Goal: Transaction & Acquisition: Purchase product/service

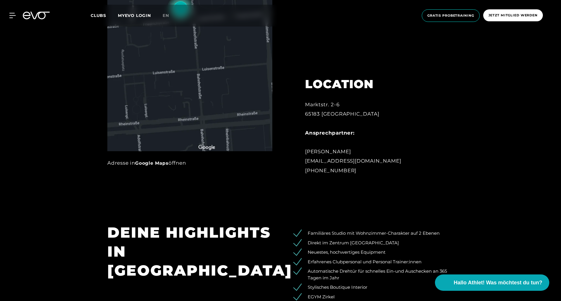
scroll to position [497, 0]
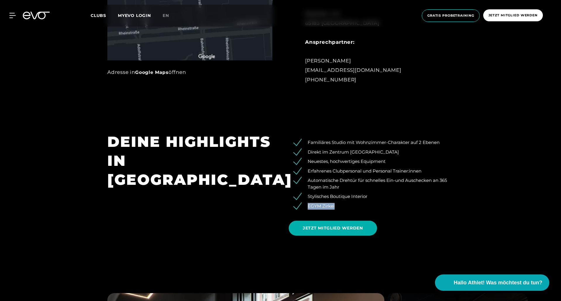
drag, startPoint x: 337, startPoint y: 206, endPoint x: 271, endPoint y: 203, distance: 66.1
click at [299, 209] on li "EGYM Zirkel" at bounding box center [375, 206] width 156 height 7
click at [252, 200] on div "DEINE HIGHLIGHTS IN [GEOGRAPHIC_DATA]" at bounding box center [189, 186] width 181 height 108
click at [366, 229] on span "JETZT MITGLIED WERDEN" at bounding box center [332, 228] width 88 height 15
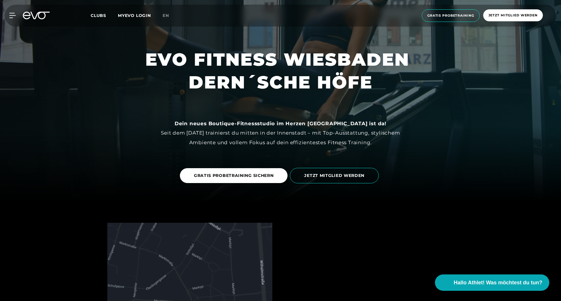
scroll to position [117, 0]
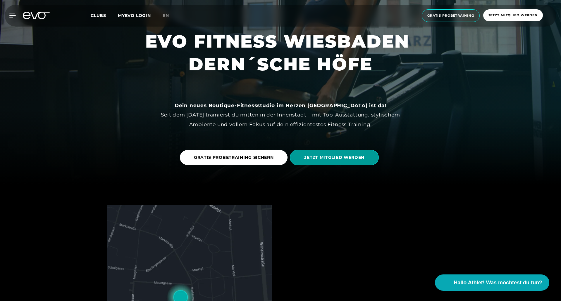
click at [336, 159] on span "JETZT MITGLIED WERDEN" at bounding box center [334, 158] width 60 height 6
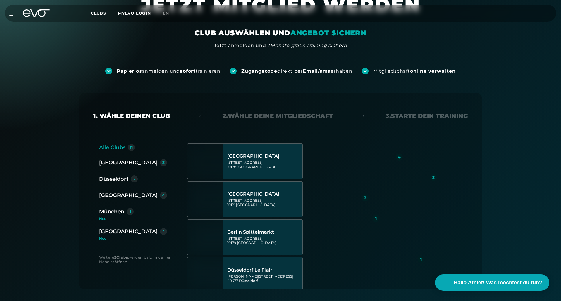
scroll to position [29, 0]
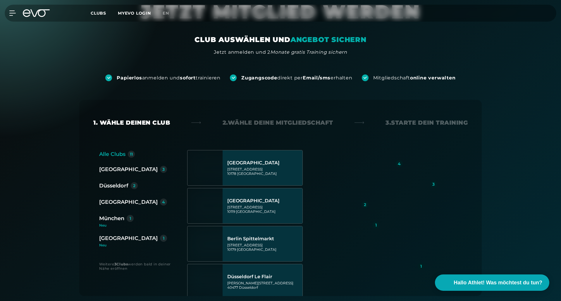
click at [115, 241] on div "[GEOGRAPHIC_DATA]" at bounding box center [128, 238] width 58 height 8
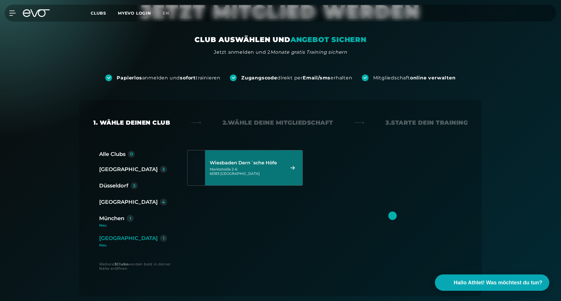
click at [215, 180] on div "Wiesbaden Dern´sche Höfe Marktstraße 2-6 65183 Wiesbaden" at bounding box center [246, 168] width 73 height 26
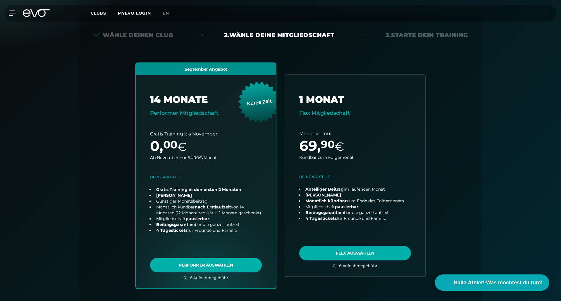
scroll to position [129, 0]
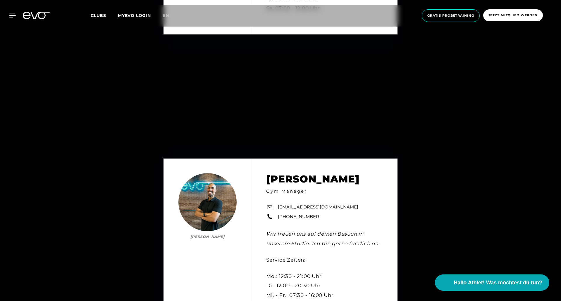
scroll to position [2192, 0]
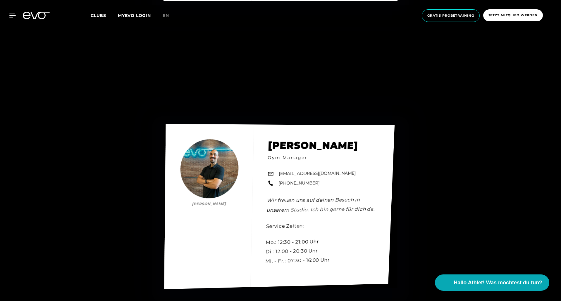
click at [214, 157] on div "[PERSON_NAME] [PERSON_NAME] Gym Manager [EMAIL_ADDRESS][DOMAIN_NAME] [PHONE_NUM…" at bounding box center [279, 206] width 230 height 165
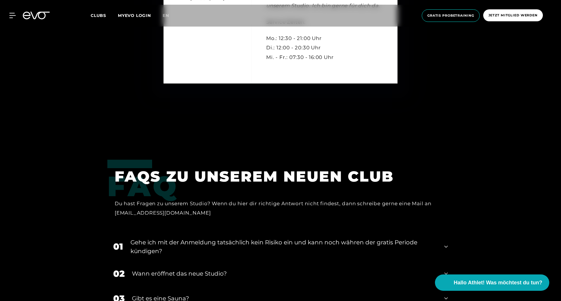
scroll to position [2601, 0]
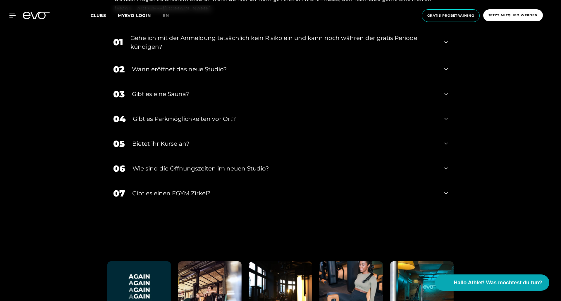
click at [146, 192] on div "Gibt es einen EGYM Zirkel?" at bounding box center [284, 193] width 305 height 9
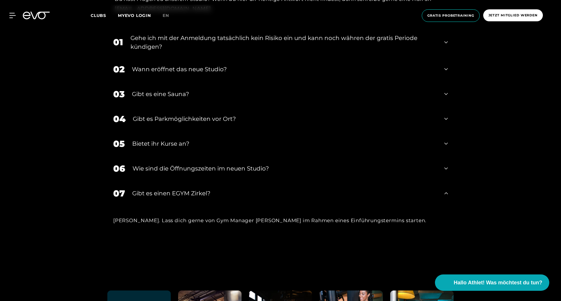
click at [181, 195] on div "Gibt es einen EGYM Zirkel?" at bounding box center [284, 193] width 305 height 9
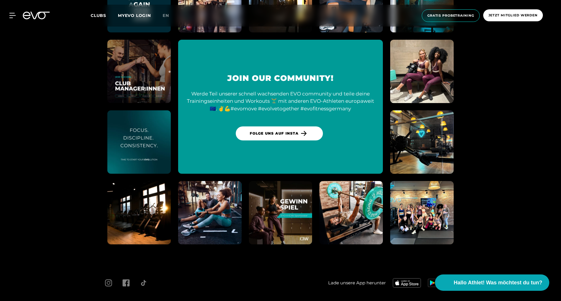
scroll to position [2919, 0]
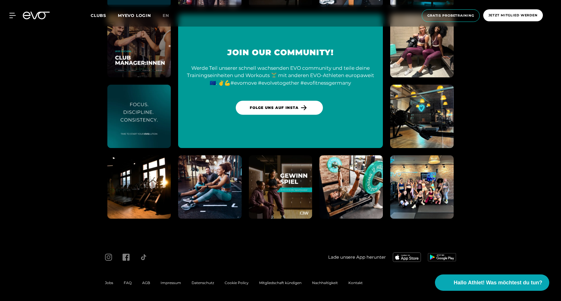
click at [557, 177] on section "Join our Community! Werde Teil unserer schnell wachsenden EVO community und tei…" at bounding box center [280, 81] width 561 height 316
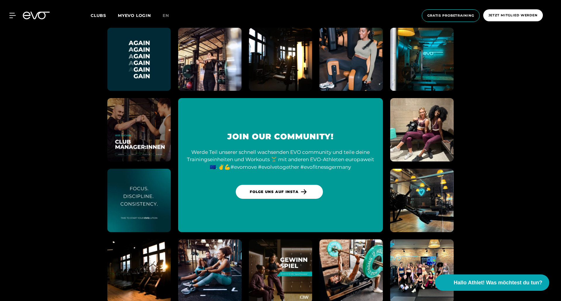
scroll to position [2714, 0]
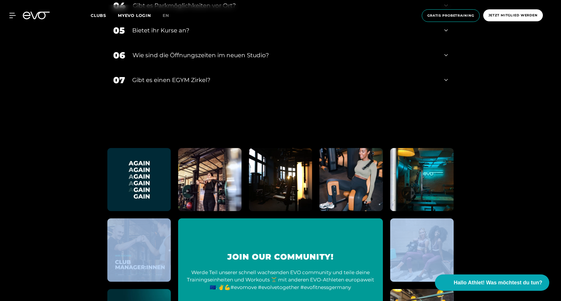
drag, startPoint x: 560, startPoint y: 264, endPoint x: 550, endPoint y: 260, distance: 10.9
click at [556, 199] on section "Join our Community! Werde Teil unserer schnell wachsenden EVO community und tei…" at bounding box center [280, 286] width 561 height 316
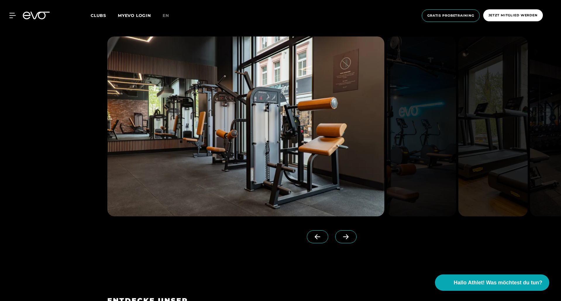
scroll to position [760, 0]
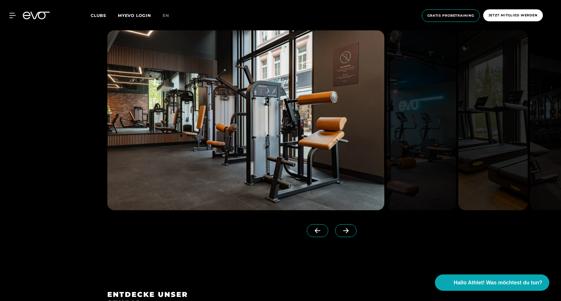
click at [340, 232] on icon at bounding box center [345, 230] width 10 height 5
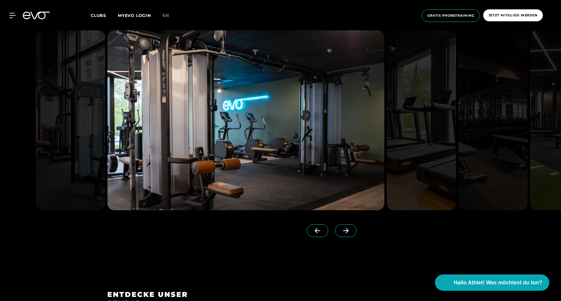
click at [273, 141] on img at bounding box center [245, 120] width 277 height 180
click at [343, 231] on icon at bounding box center [346, 231] width 6 height 5
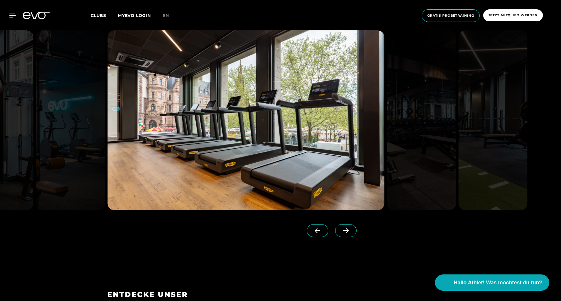
click at [343, 231] on icon at bounding box center [346, 231] width 6 height 5
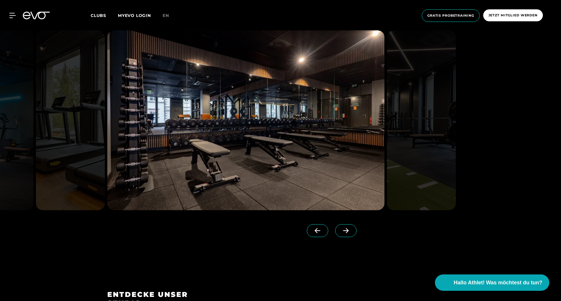
click at [343, 231] on icon at bounding box center [346, 231] width 6 height 5
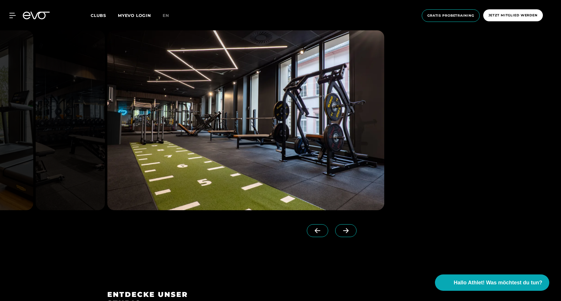
click at [343, 231] on icon at bounding box center [346, 231] width 6 height 5
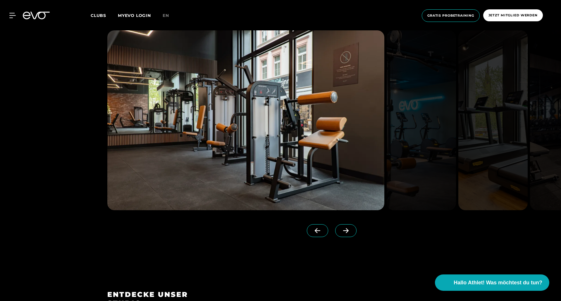
click at [343, 231] on icon at bounding box center [346, 231] width 6 height 5
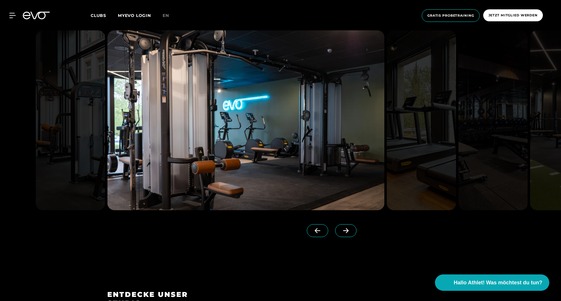
click at [343, 231] on icon at bounding box center [346, 231] width 6 height 5
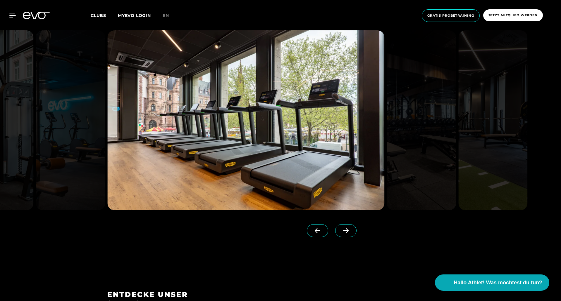
click at [343, 231] on icon at bounding box center [346, 231] width 6 height 5
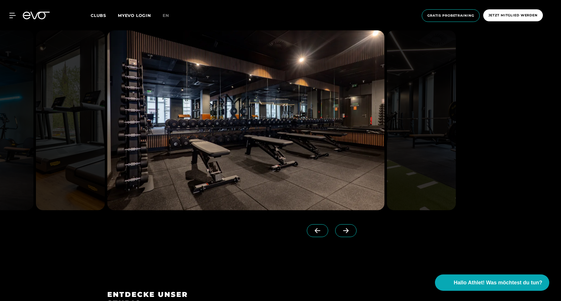
click at [343, 231] on icon at bounding box center [346, 231] width 6 height 5
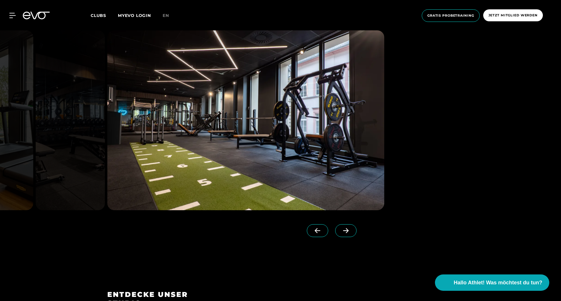
click at [343, 231] on icon at bounding box center [346, 231] width 6 height 5
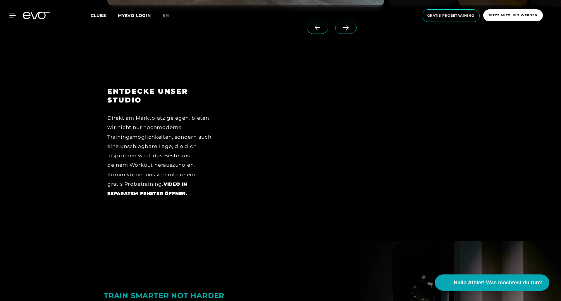
scroll to position [964, 0]
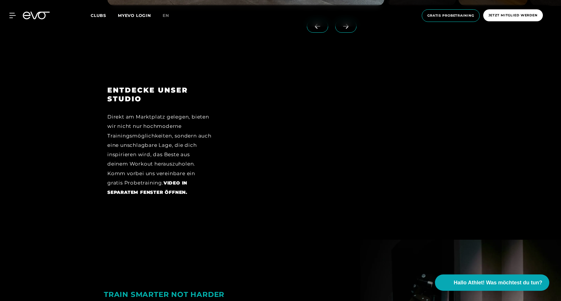
click at [214, 238] on div "ENTDECKE UNSER STUDIO Direkt am Marktplatz gelegen, bieten wir nicht nur hochmo…" at bounding box center [280, 152] width 561 height 174
click at [468, 174] on div "ENTDECKE UNSER STUDIO Direkt am Marktplatz gelegen, bieten wir nicht nur hochmo…" at bounding box center [280, 152] width 561 height 174
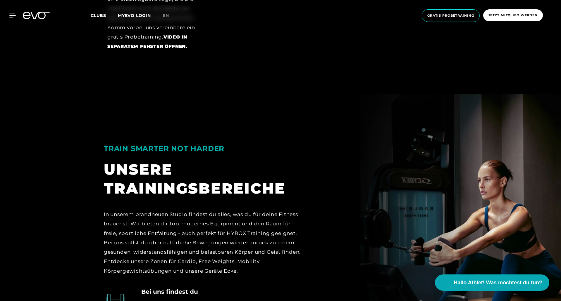
scroll to position [1227, 0]
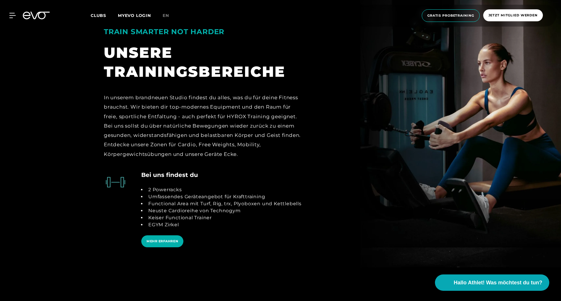
drag, startPoint x: 167, startPoint y: 244, endPoint x: 201, endPoint y: 199, distance: 56.5
click at [167, 244] on span "MEHR ERFAHREN" at bounding box center [162, 241] width 32 height 5
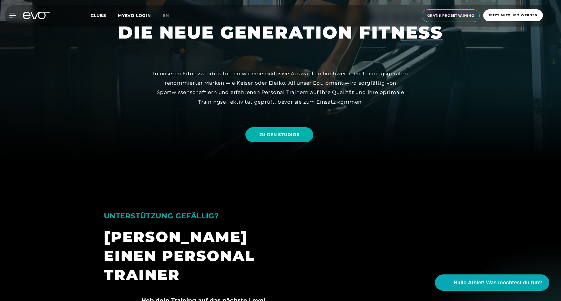
scroll to position [58, 0]
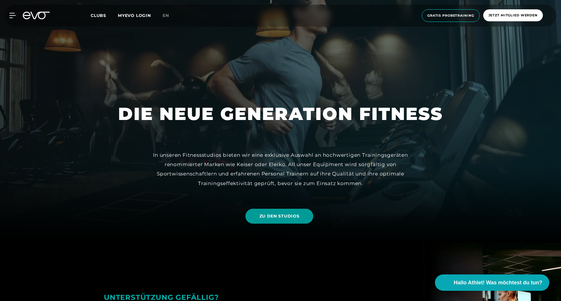
click at [282, 214] on span "ZU DEN STUDIOS" at bounding box center [279, 216] width 40 height 6
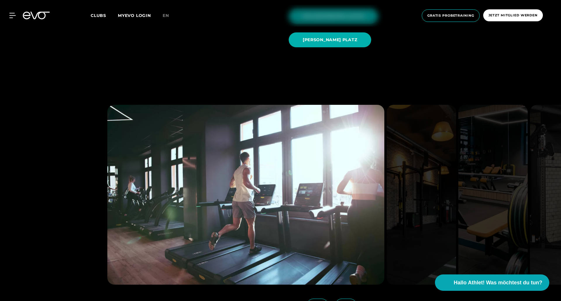
scroll to position [906, 0]
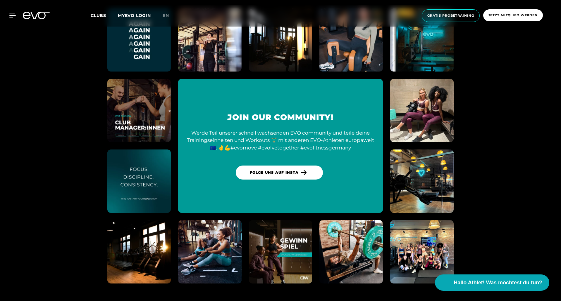
scroll to position [2919, 0]
